Goal: Task Accomplishment & Management: Complete application form

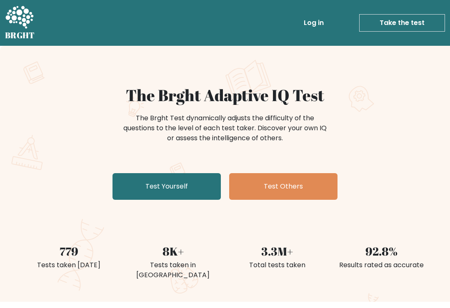
click at [191, 194] on link "Test Yourself" at bounding box center [167, 186] width 108 height 27
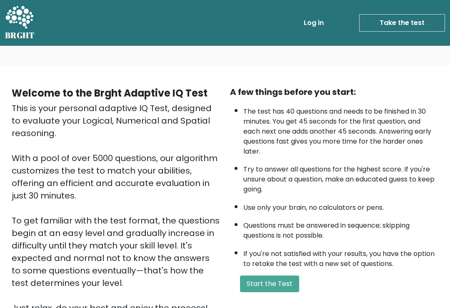
click at [284, 293] on button "Start the Test" at bounding box center [269, 284] width 59 height 17
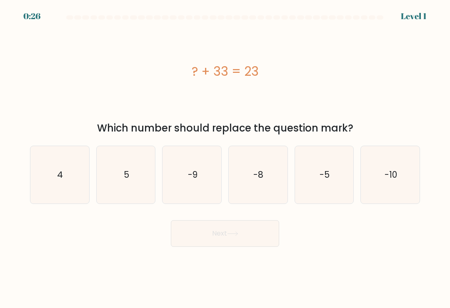
click at [400, 187] on icon "-10" at bounding box center [391, 175] width 58 height 58
click at [226, 158] on input "f. -10" at bounding box center [225, 156] width 0 height 4
radio input "true"
click at [265, 238] on button "Next" at bounding box center [225, 234] width 108 height 27
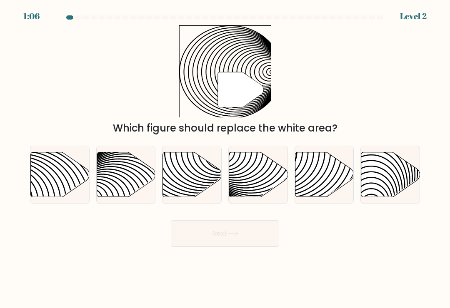
click at [203, 188] on icon at bounding box center [192, 175] width 59 height 45
click at [225, 158] on input "c." at bounding box center [225, 156] width 0 height 4
radio input "true"
click at [248, 236] on button "Next" at bounding box center [225, 234] width 108 height 27
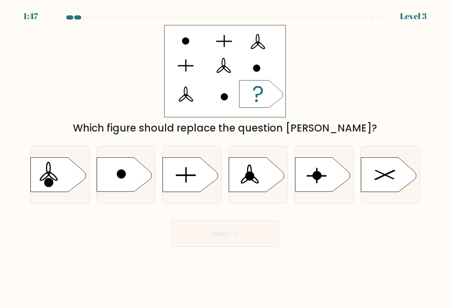
click at [185, 185] on icon at bounding box center [190, 175] width 55 height 34
click at [225, 158] on input "c." at bounding box center [225, 156] width 0 height 4
radio input "true"
click at [262, 231] on button "Next" at bounding box center [225, 234] width 108 height 27
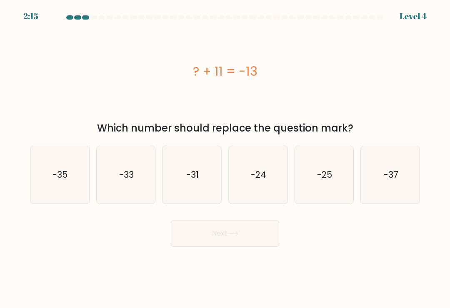
click at [336, 179] on icon "-25" at bounding box center [325, 175] width 58 height 58
click at [226, 158] on input "e. -25" at bounding box center [225, 156] width 0 height 4
radio input "true"
click at [257, 233] on button "Next" at bounding box center [225, 234] width 108 height 27
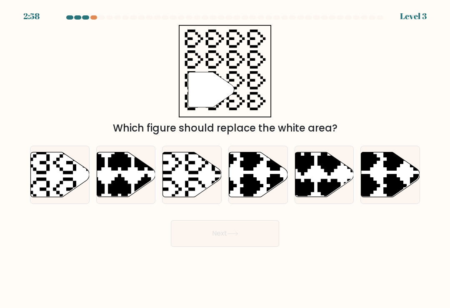
click at [194, 188] on icon at bounding box center [192, 175] width 59 height 45
click at [225, 158] on input "c." at bounding box center [225, 156] width 0 height 4
radio input "true"
click at [257, 236] on button "Next" at bounding box center [225, 234] width 108 height 27
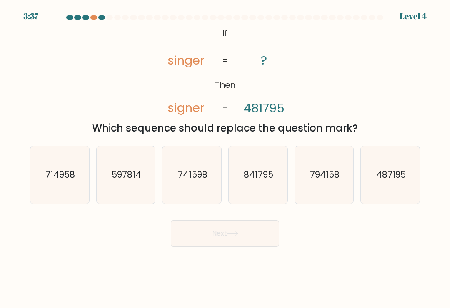
click at [390, 197] on icon "487195" at bounding box center [391, 175] width 58 height 58
click at [226, 158] on input "f. 487195" at bounding box center [225, 156] width 0 height 4
radio input "true"
click at [256, 242] on button "Next" at bounding box center [225, 234] width 108 height 27
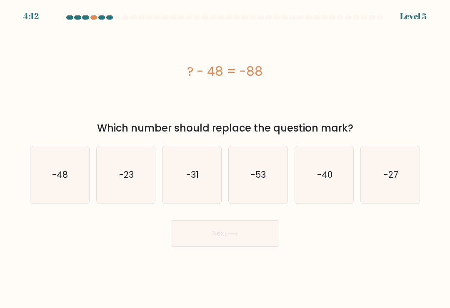
click at [204, 168] on icon "-31" at bounding box center [192, 175] width 58 height 58
click at [225, 158] on input "c. -31" at bounding box center [225, 156] width 0 height 4
radio input "true"
click at [243, 233] on button "Next" at bounding box center [225, 234] width 108 height 27
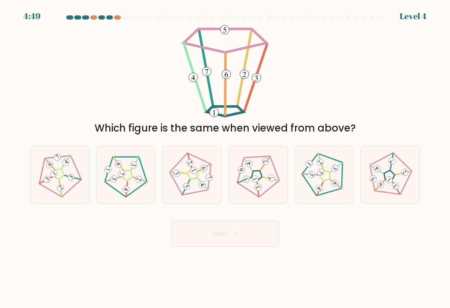
click at [405, 174] on 672 at bounding box center [406, 173] width 10 height 10
click at [226, 158] on input "f." at bounding box center [225, 156] width 0 height 4
radio input "true"
click at [258, 230] on button "Next" at bounding box center [225, 234] width 108 height 27
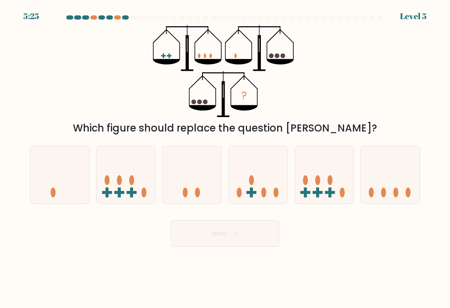
click at [63, 168] on icon at bounding box center [59, 175] width 59 height 49
click at [225, 158] on input "a." at bounding box center [225, 156] width 0 height 4
radio input "true"
click at [245, 247] on button "Next" at bounding box center [225, 234] width 108 height 27
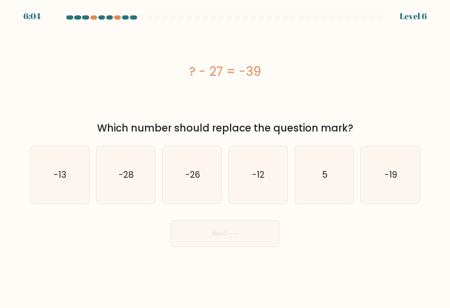
click at [264, 170] on icon "-12" at bounding box center [258, 175] width 58 height 58
click at [226, 158] on input "d. -12" at bounding box center [225, 156] width 0 height 4
radio input "true"
click at [250, 236] on button "Next" at bounding box center [225, 234] width 108 height 27
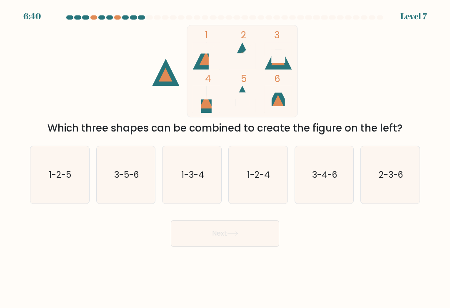
click at [270, 187] on icon "1-2-4" at bounding box center [258, 175] width 58 height 58
click at [226, 158] on input "d. 1-2-4" at bounding box center [225, 156] width 0 height 4
radio input "true"
click at [254, 238] on button "Next" at bounding box center [225, 234] width 108 height 27
